Goal: Navigation & Orientation: Find specific page/section

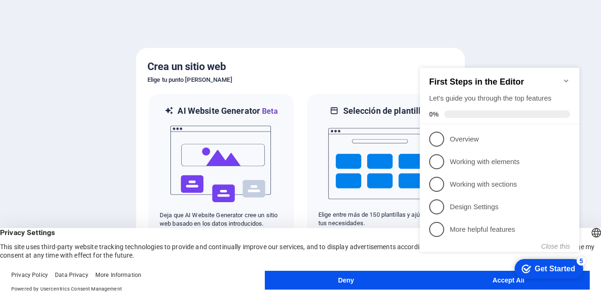
click at [563, 77] on icon "Minimize checklist" at bounding box center [566, 81] width 8 height 8
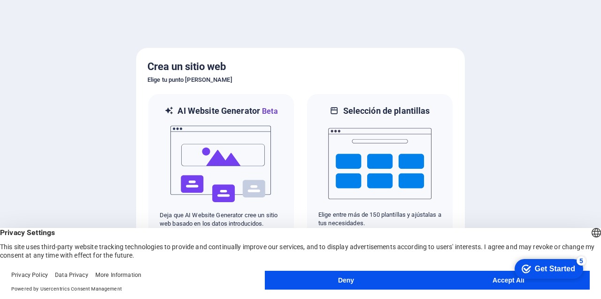
click at [301, 104] on div "AI Website Generator Beta Deja que AI Website Generator cree un sitio web basad…" at bounding box center [300, 166] width 306 height 147
click at [298, 111] on div "AI Website Generator Beta Deja que AI Website Generator cree un sitio web basad…" at bounding box center [300, 166] width 306 height 147
click at [521, 196] on div at bounding box center [300, 149] width 601 height 299
click at [370, 276] on button "Deny" at bounding box center [346, 279] width 162 height 19
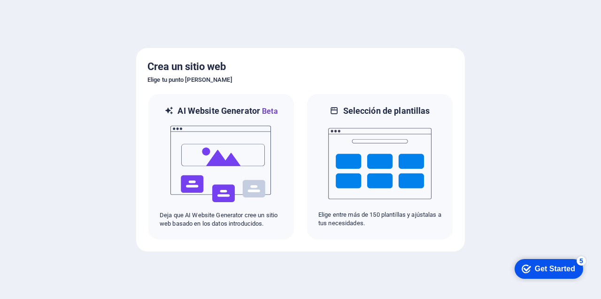
click at [495, 147] on div at bounding box center [300, 149] width 601 height 299
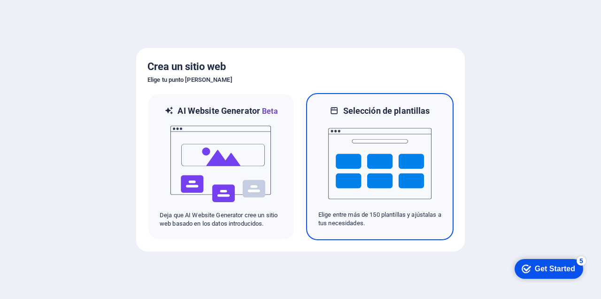
click at [349, 166] on img at bounding box center [379, 163] width 103 height 94
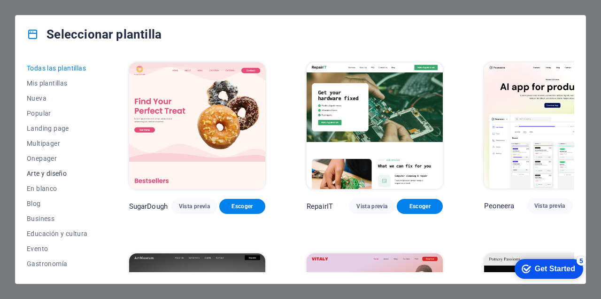
click at [54, 169] on span "Arte y diseño" at bounding box center [57, 173] width 61 height 8
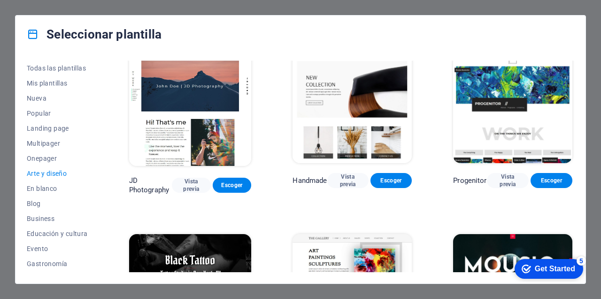
scroll to position [195, 0]
